Goal: Task Accomplishment & Management: Use online tool/utility

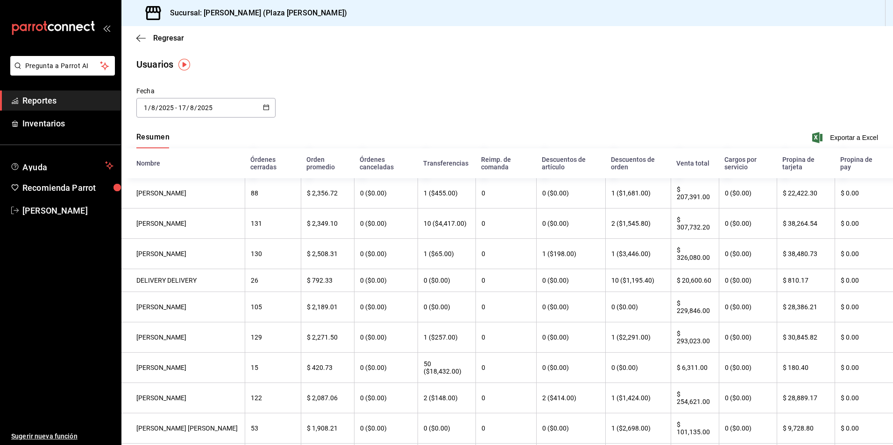
click at [67, 99] on span "Reportes" at bounding box center [67, 100] width 91 height 13
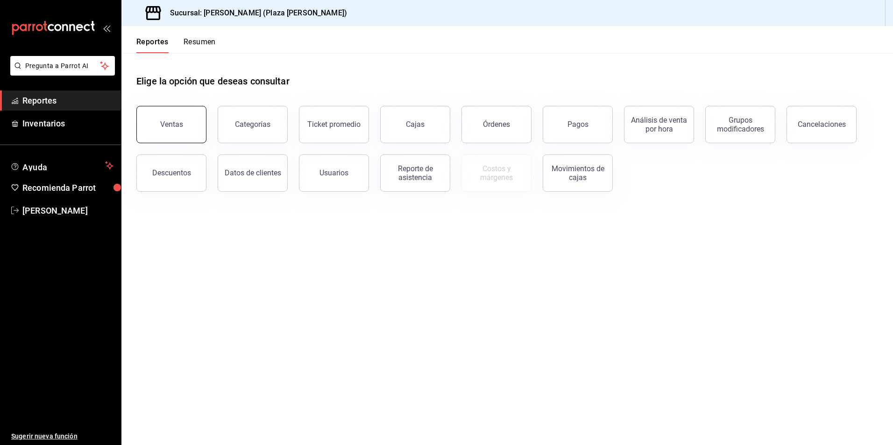
click at [171, 133] on button "Ventas" at bounding box center [171, 124] width 70 height 37
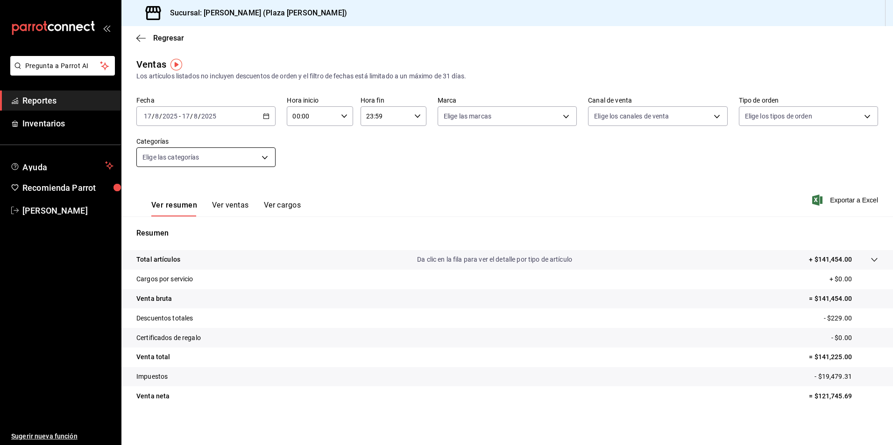
click at [258, 158] on body "Pregunta a Parrot AI Reportes Inventarios Ayuda Recomienda Parrot [PERSON_NAME]…" at bounding box center [446, 222] width 893 height 445
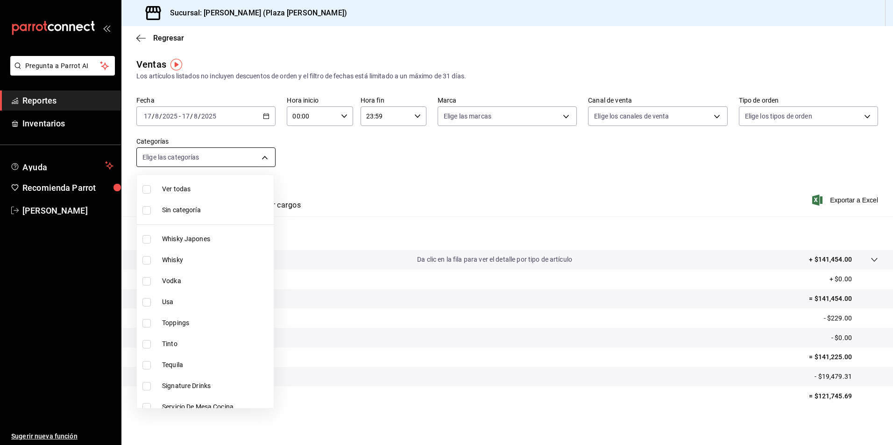
click at [258, 158] on div at bounding box center [446, 222] width 893 height 445
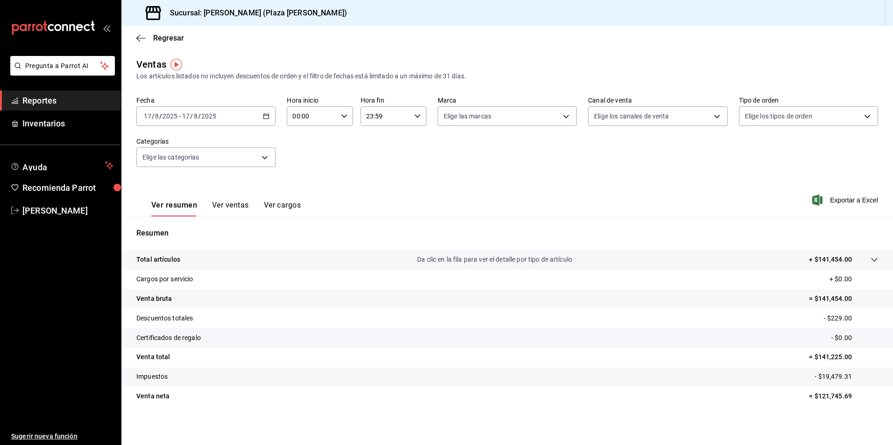
click at [227, 118] on div "[DATE] [DATE] - [DATE] [DATE]" at bounding box center [205, 116] width 139 height 20
click at [181, 224] on span "Rango de fechas" at bounding box center [180, 229] width 72 height 10
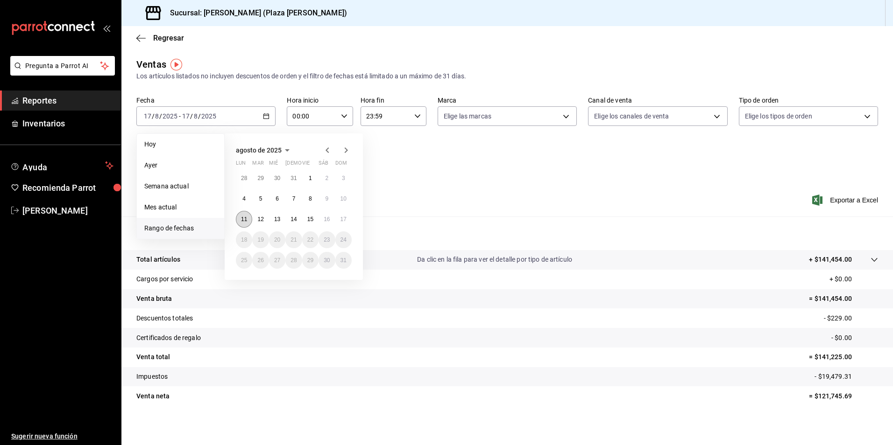
click at [245, 219] on abbr "11" at bounding box center [244, 219] width 6 height 7
click at [348, 222] on button "17" at bounding box center [343, 219] width 16 height 17
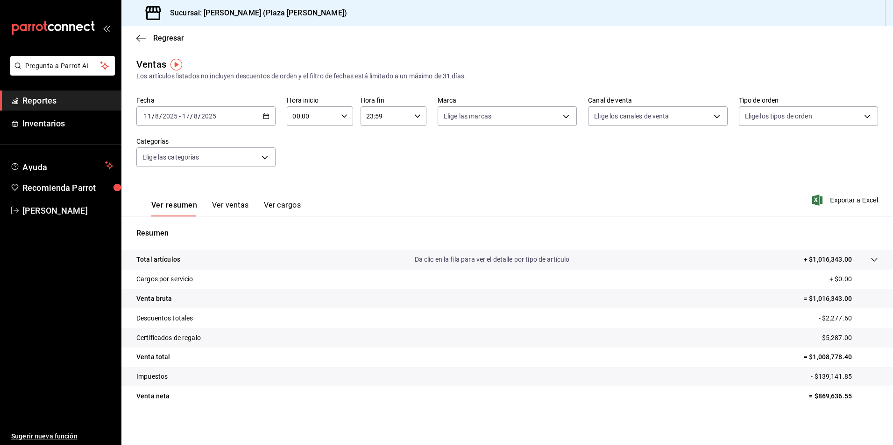
click at [39, 105] on span "Reportes" at bounding box center [67, 100] width 91 height 13
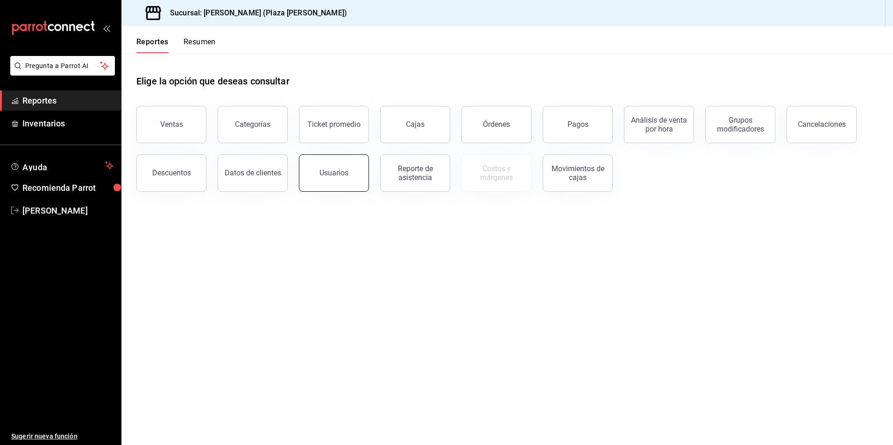
click at [344, 176] on div "Usuarios" at bounding box center [333, 173] width 29 height 9
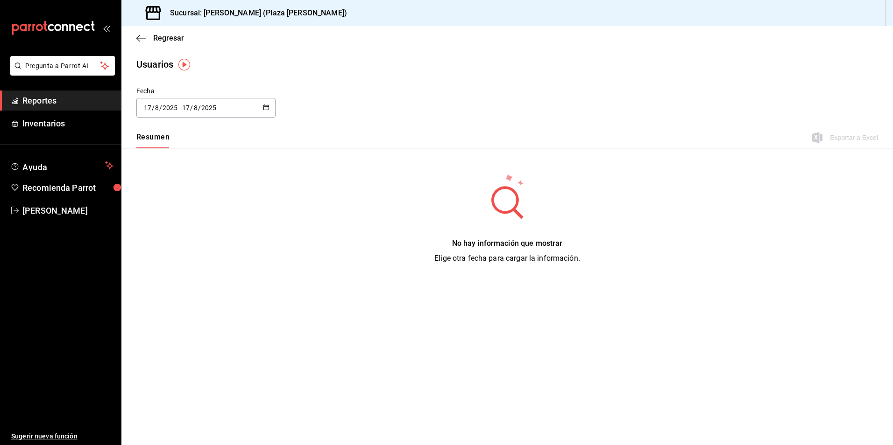
click at [226, 116] on div "[DATE] [DATE] - [DATE] [DATE]" at bounding box center [205, 108] width 139 height 20
click at [166, 243] on li "Rango de fechas" at bounding box center [180, 242] width 88 height 21
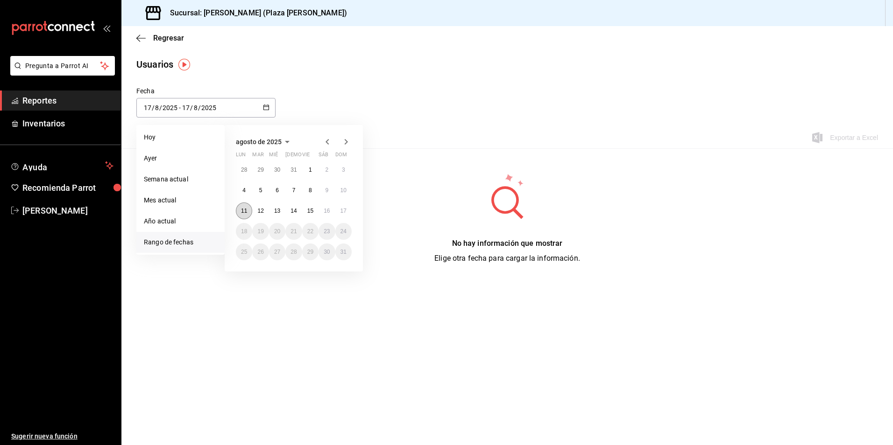
click at [246, 211] on abbr "11" at bounding box center [244, 211] width 6 height 7
click at [351, 213] on button "17" at bounding box center [343, 211] width 16 height 17
type input "[DATE]"
type input "11"
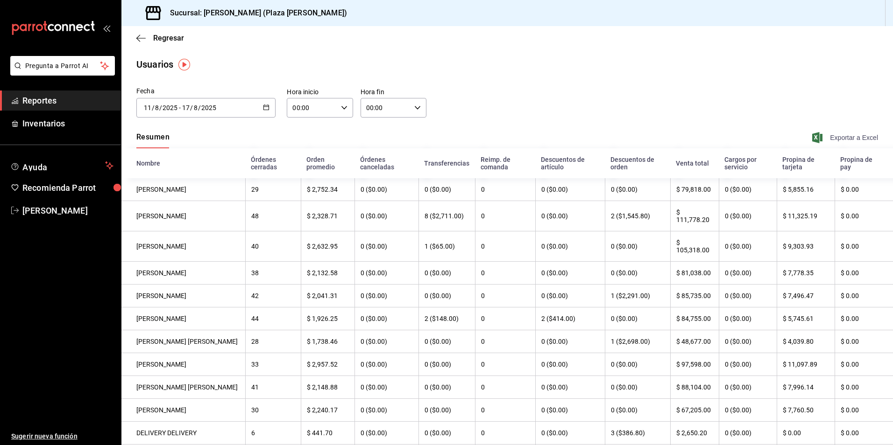
click at [834, 143] on span "Exportar a Excel" at bounding box center [846, 137] width 64 height 11
click at [76, 96] on span "Reportes" at bounding box center [67, 100] width 91 height 13
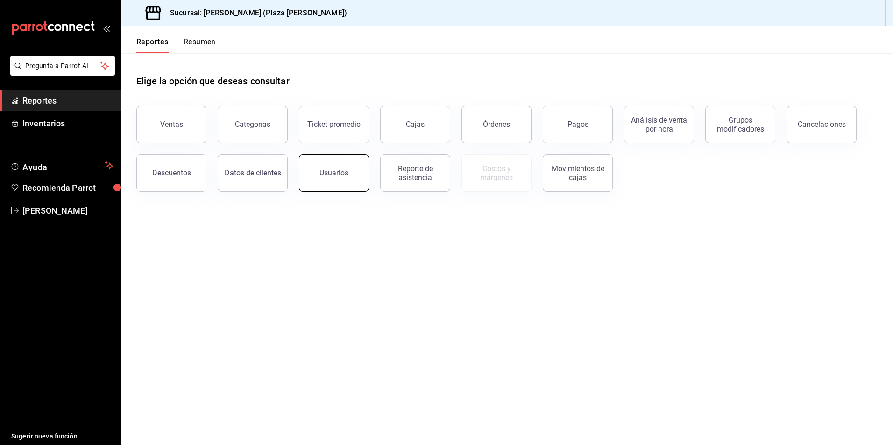
click at [350, 183] on button "Usuarios" at bounding box center [334, 173] width 70 height 37
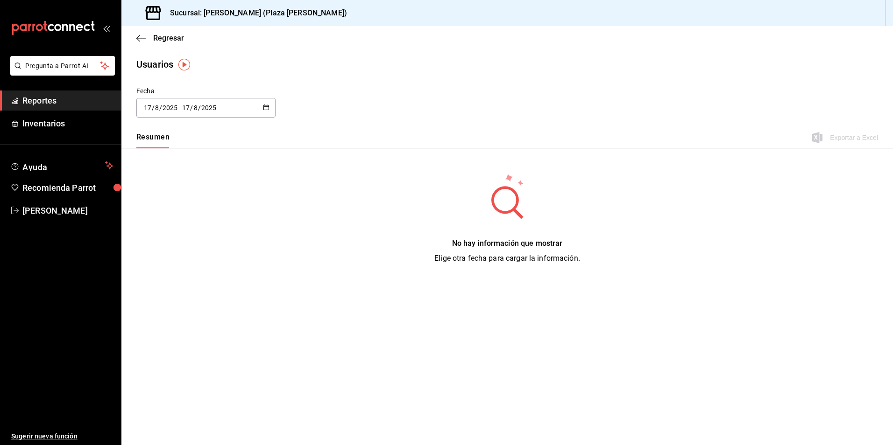
click at [236, 108] on div "[DATE] [DATE] - [DATE] [DATE]" at bounding box center [205, 108] width 139 height 20
click at [180, 248] on li "Rango de fechas" at bounding box center [180, 242] width 88 height 21
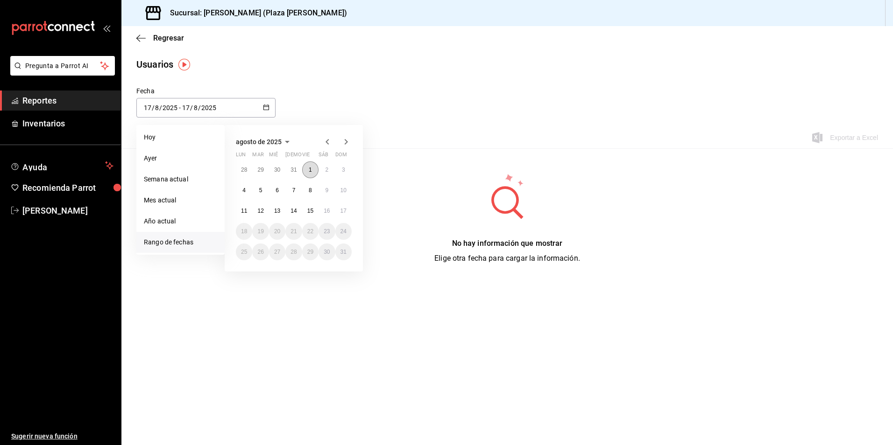
click at [307, 170] on button "1" at bounding box center [310, 170] width 16 height 17
click at [348, 216] on button "17" at bounding box center [343, 211] width 16 height 17
type input "[DATE]"
type input "1"
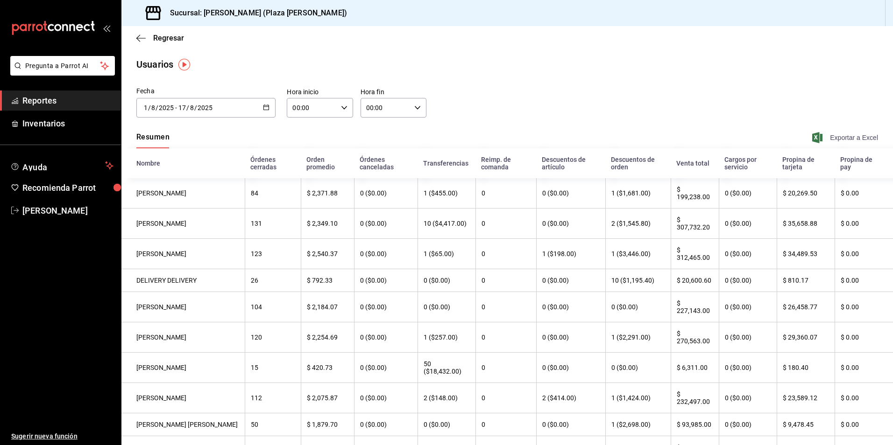
click at [848, 134] on span "Exportar a Excel" at bounding box center [846, 137] width 64 height 11
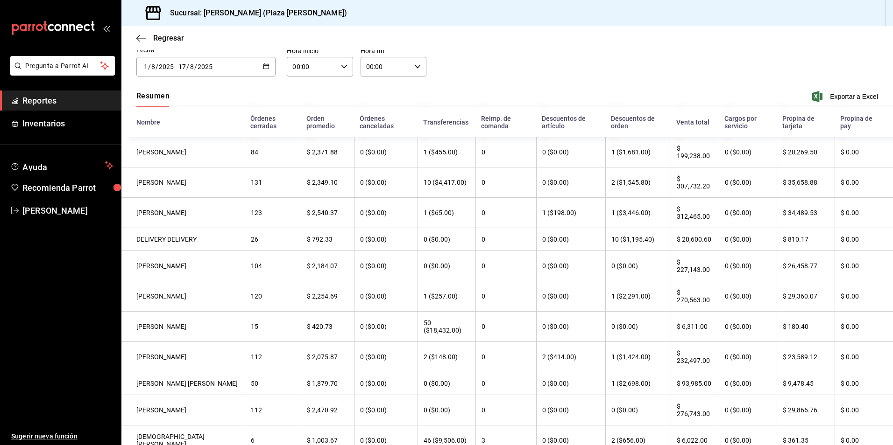
scroll to position [22, 0]
